Goal: Task Accomplishment & Management: Manage account settings

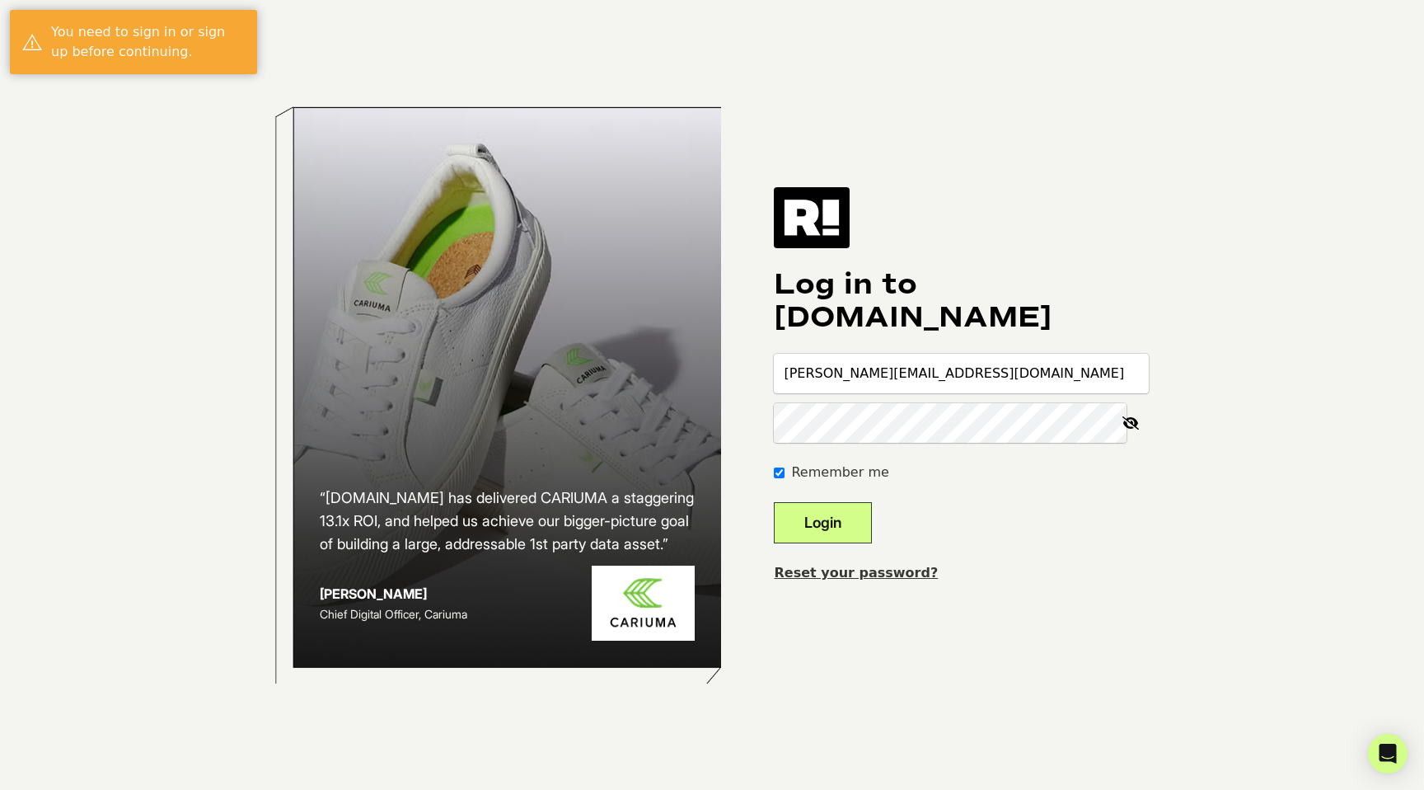
click at [867, 512] on button "Login" at bounding box center [823, 522] width 98 height 41
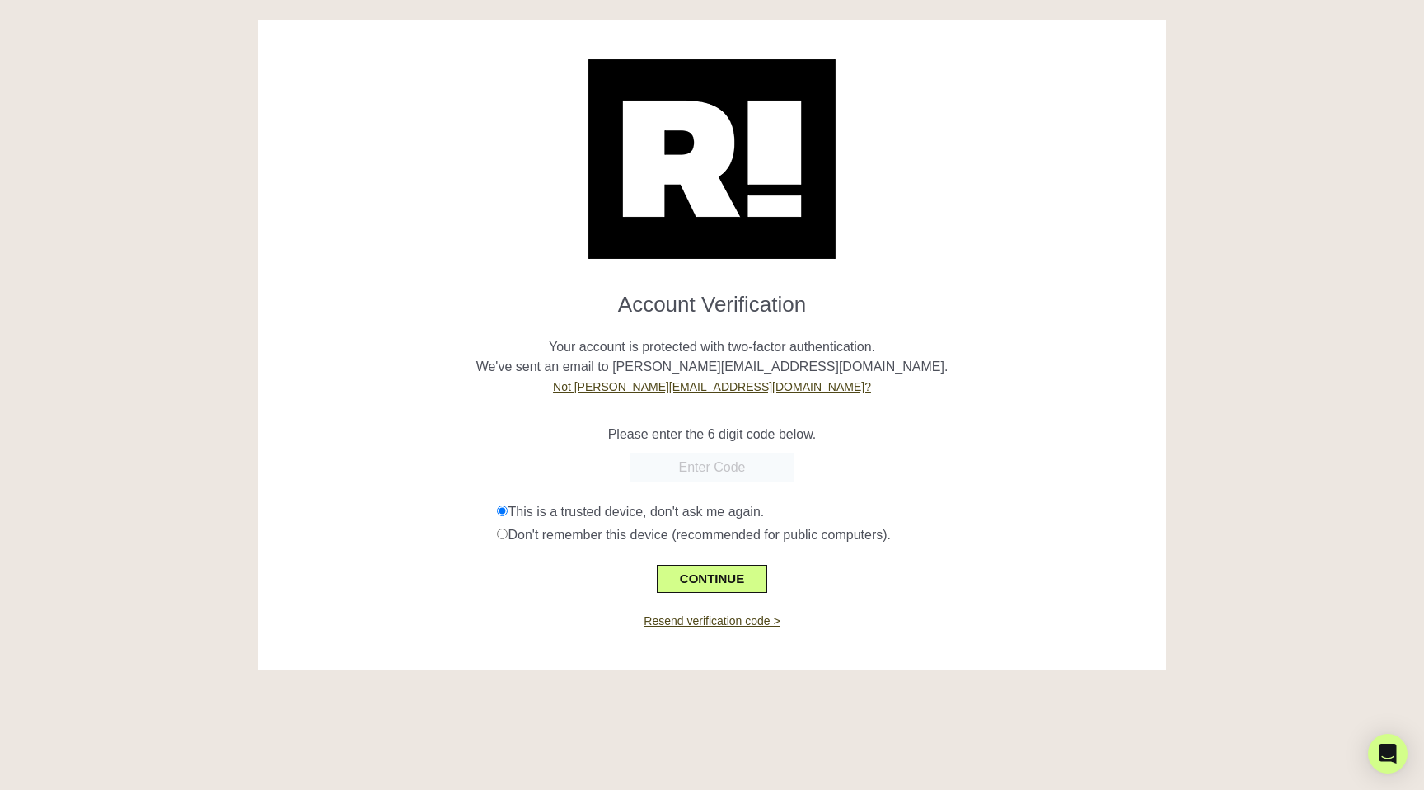
click at [708, 477] on input "text" at bounding box center [712, 468] width 165 height 30
paste input "876547"
type input "876547"
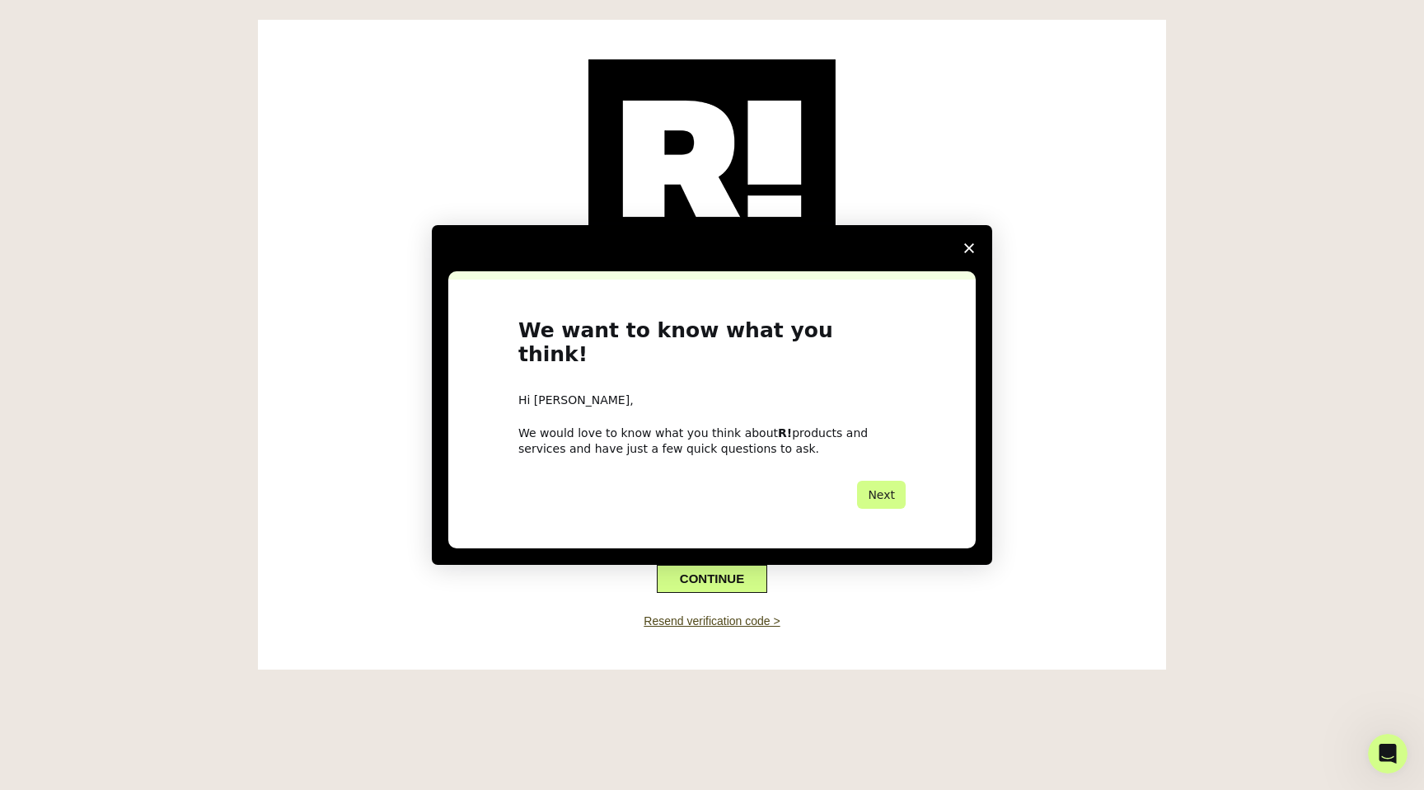
click at [716, 582] on div "Intercom messenger" at bounding box center [712, 395] width 1424 height 790
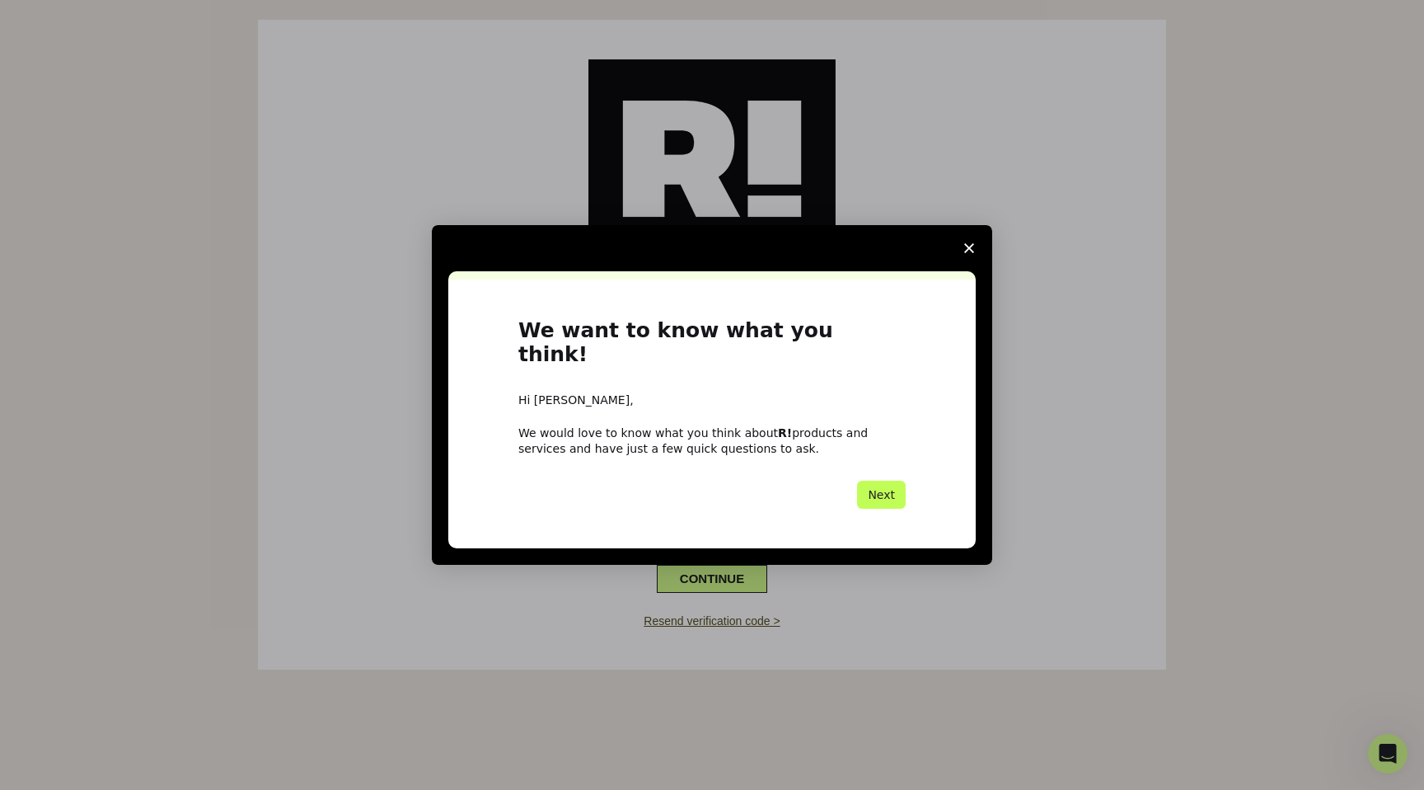
click at [889, 481] on button "Next" at bounding box center [881, 495] width 49 height 28
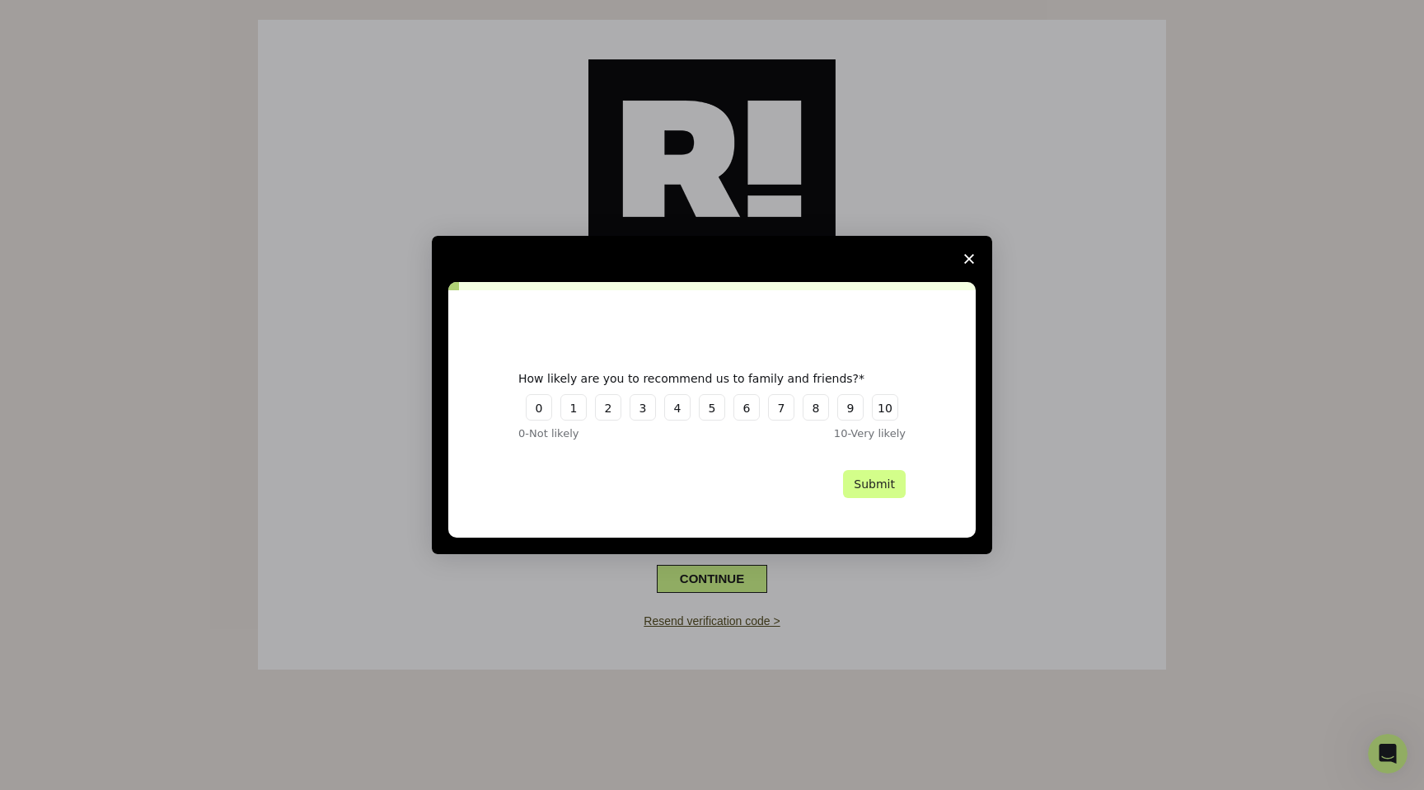
click at [971, 260] on polygon "Close survey" at bounding box center [969, 259] width 10 height 10
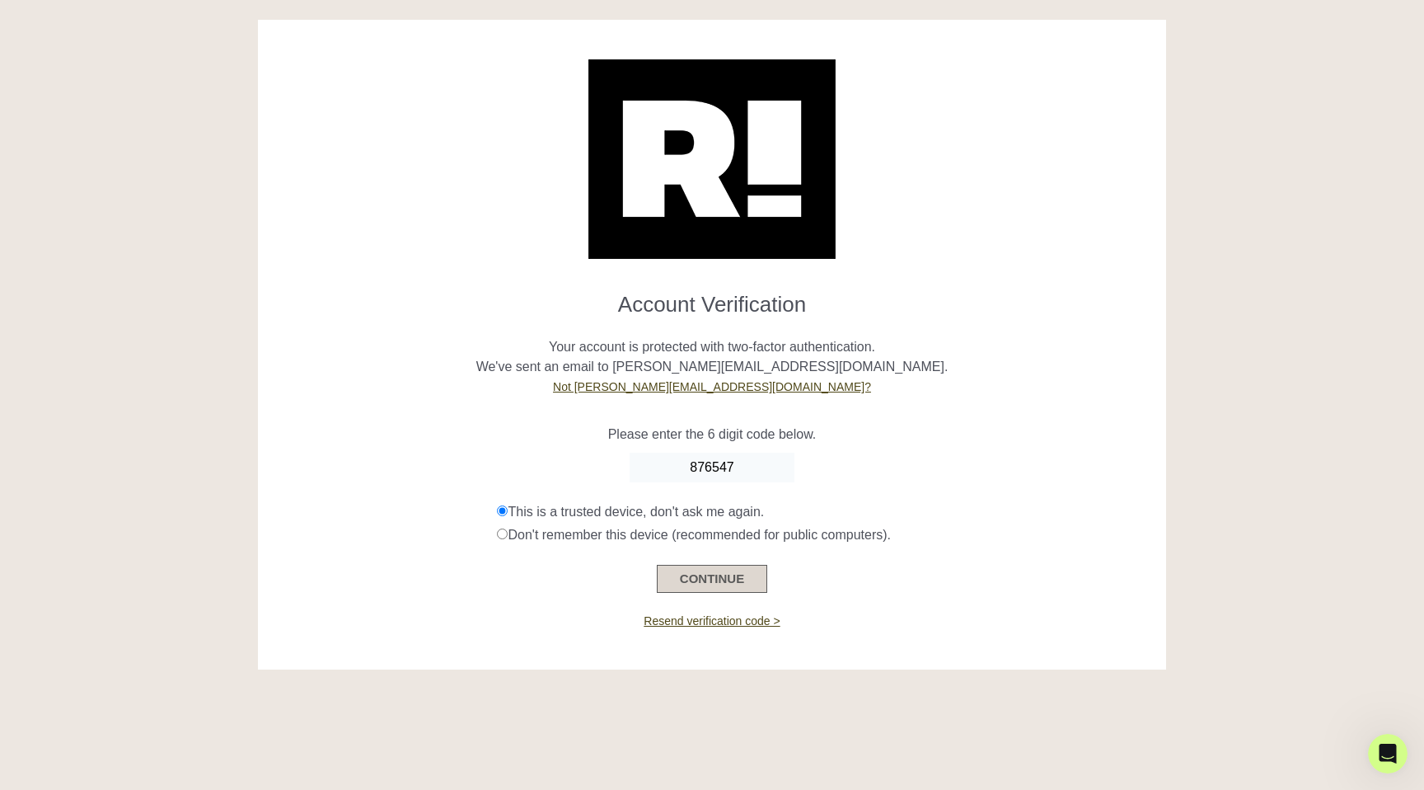
click at [739, 583] on button "CONTINUE" at bounding box center [712, 579] width 110 height 28
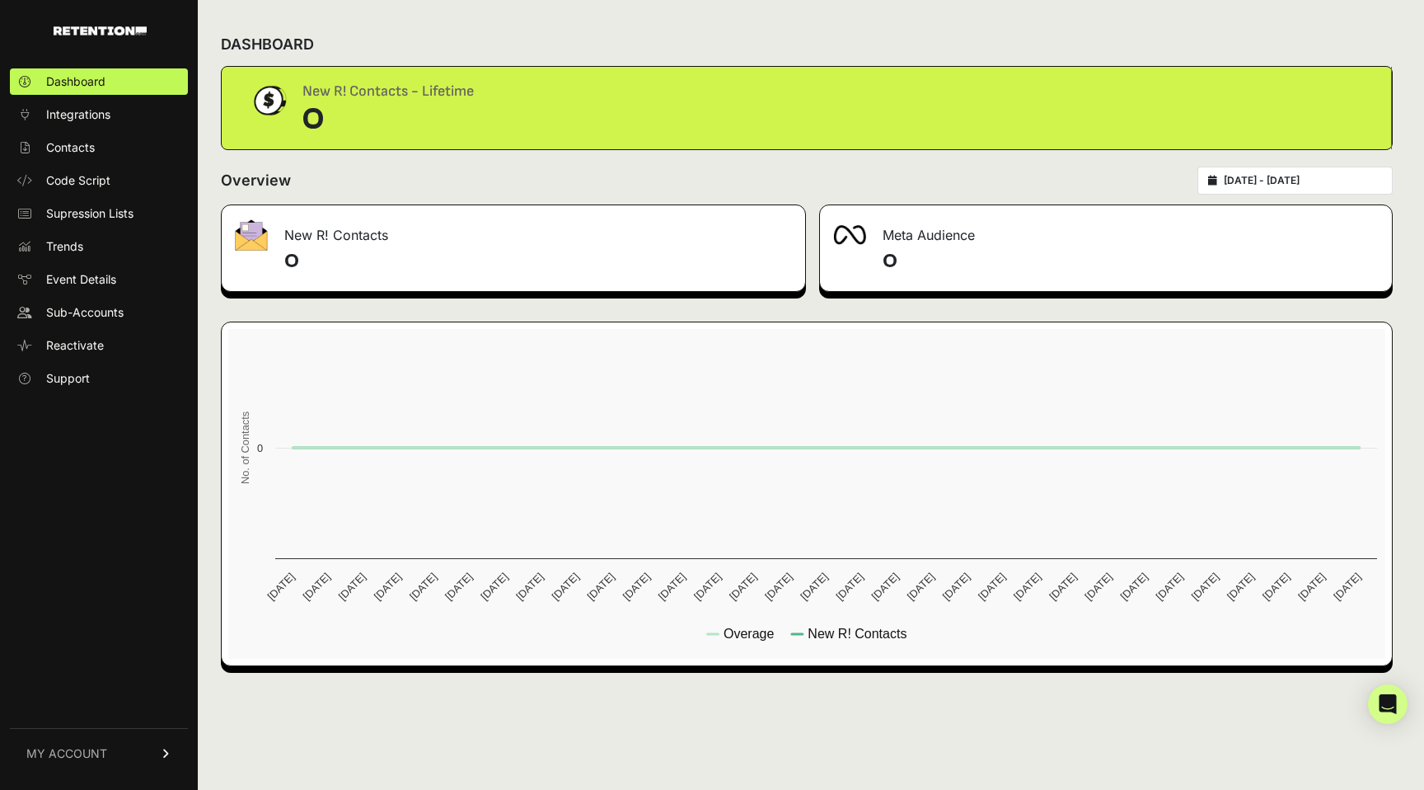
click at [130, 755] on link "MY ACCOUNT" at bounding box center [99, 753] width 178 height 50
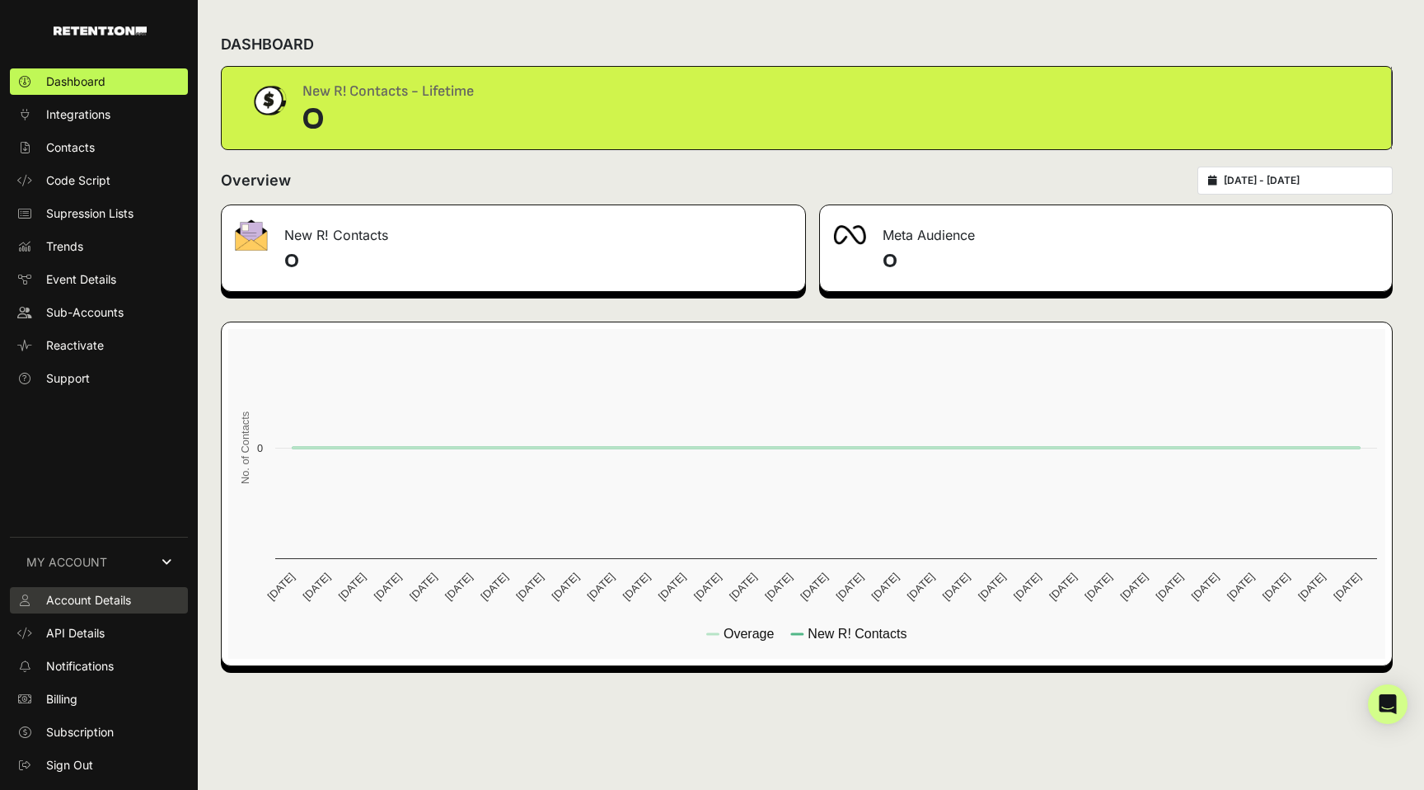
click at [95, 597] on span "Account Details" at bounding box center [88, 600] width 85 height 16
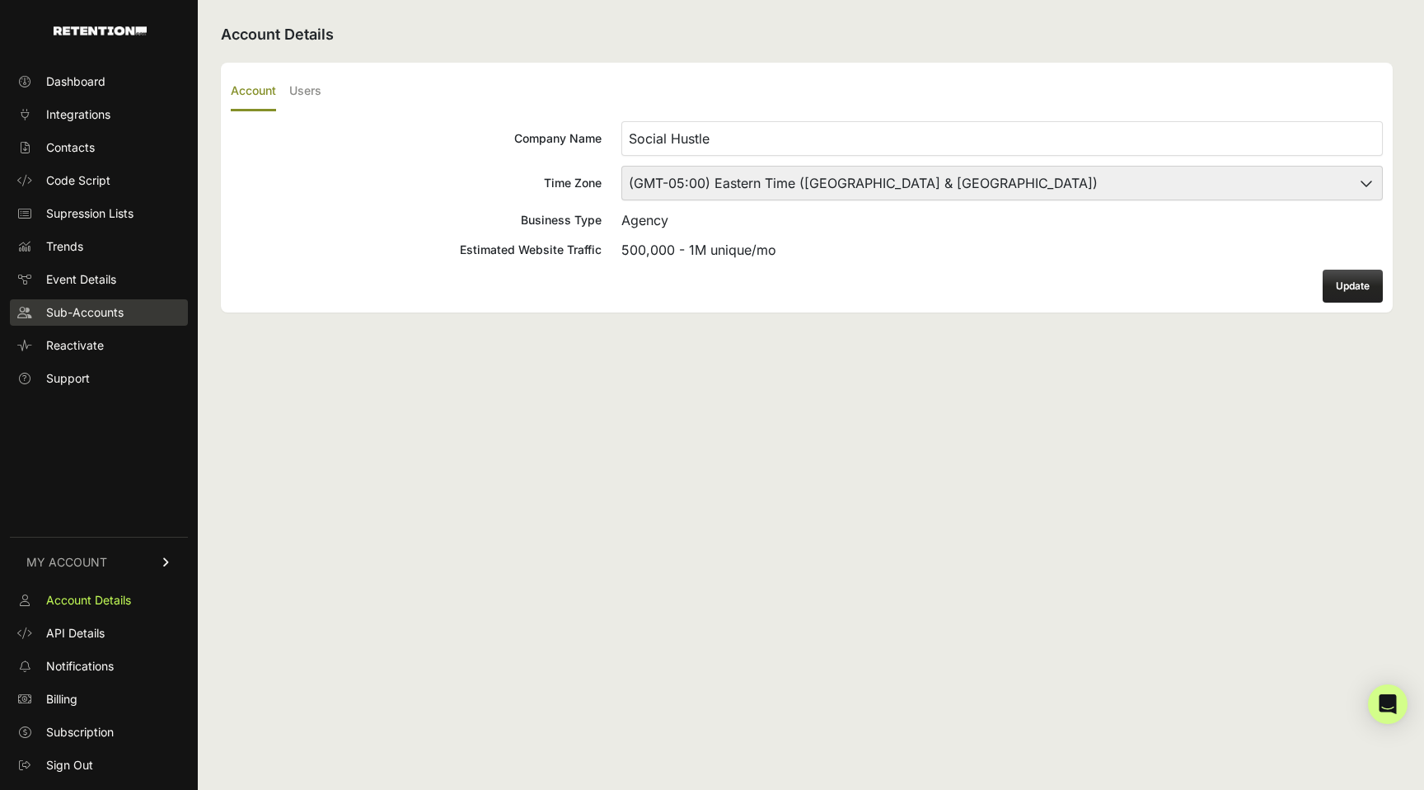
click at [94, 309] on span "Sub-Accounts" at bounding box center [84, 312] width 77 height 16
